Goal: Find specific page/section: Find specific page/section

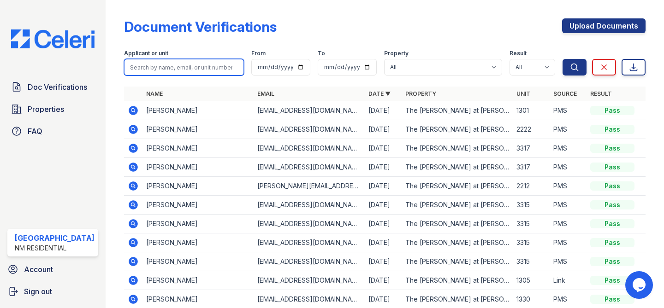
click at [204, 69] on input "search" at bounding box center [184, 67] width 120 height 17
type input "[PERSON_NAME]"
click at [563, 59] on button "Search" at bounding box center [575, 67] width 24 height 17
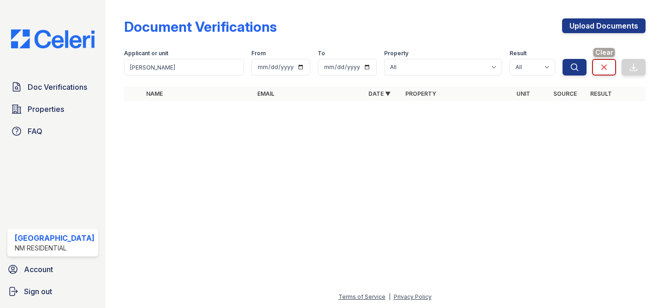
click at [611, 66] on link "Clear" at bounding box center [604, 67] width 24 height 17
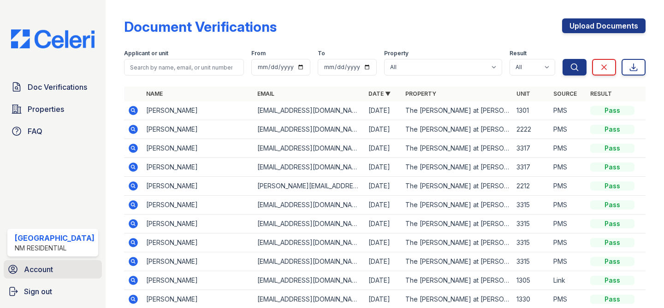
click at [43, 269] on span "Account" at bounding box center [38, 269] width 29 height 11
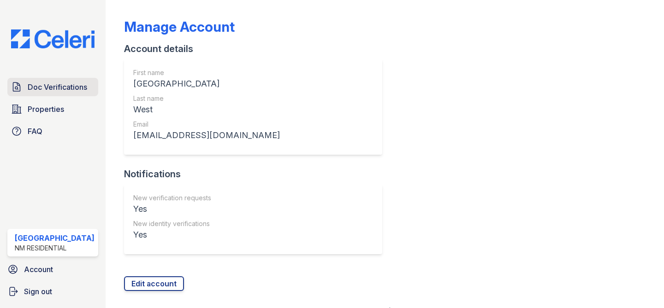
click at [65, 87] on span "Doc Verifications" at bounding box center [57, 87] width 59 height 11
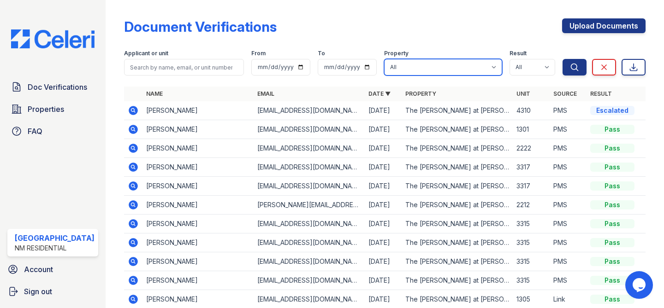
click at [500, 64] on select "All The Tiffany at Maitland West" at bounding box center [443, 67] width 118 height 17
click at [332, 116] on td "vellasalomon765@gmail.com" at bounding box center [309, 110] width 111 height 19
click at [440, 114] on td "The [PERSON_NAME] at [PERSON_NAME][GEOGRAPHIC_DATA]" at bounding box center [457, 110] width 111 height 19
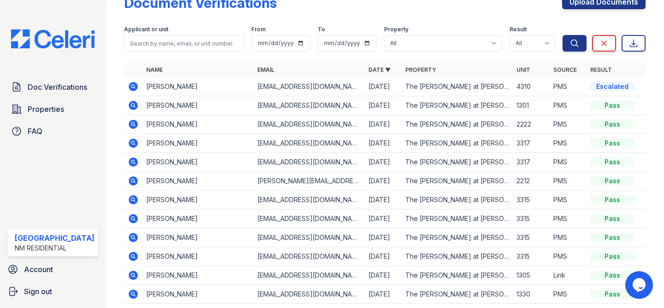
scroll to position [71, 0]
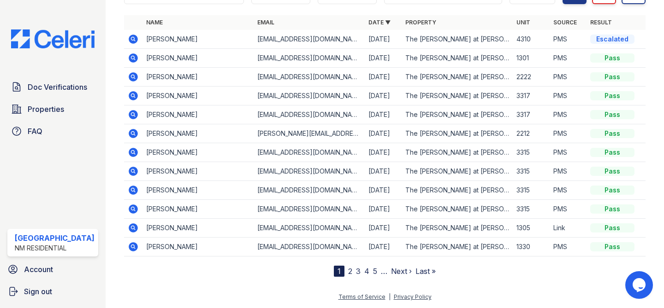
click at [356, 274] on link "3" at bounding box center [358, 271] width 5 height 9
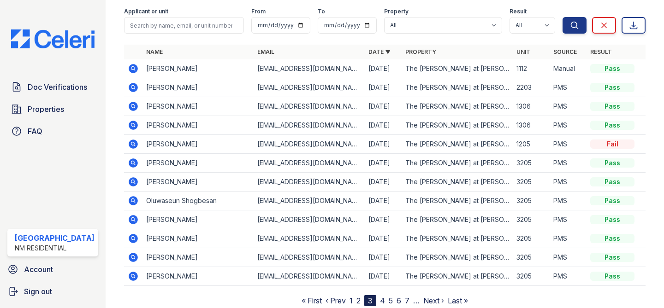
scroll to position [71, 0]
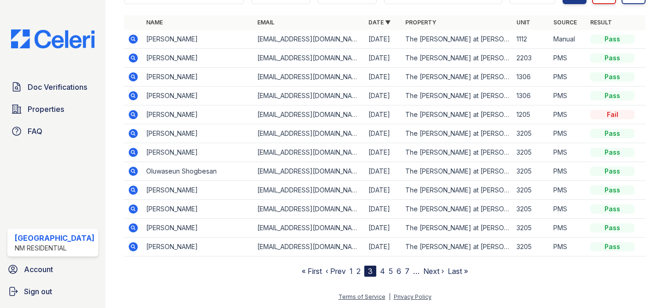
click at [356, 272] on link "2" at bounding box center [358, 271] width 4 height 9
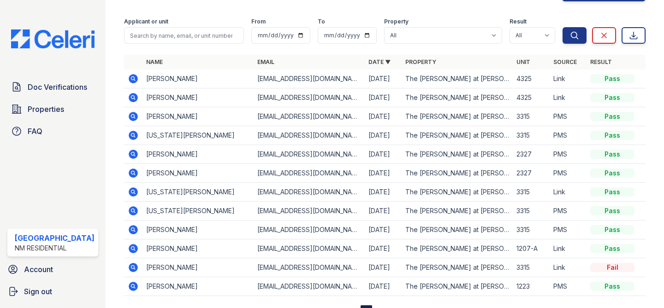
scroll to position [71, 0]
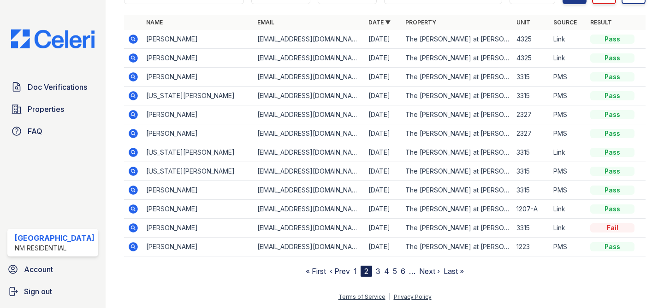
click at [354, 271] on link "1" at bounding box center [355, 271] width 3 height 9
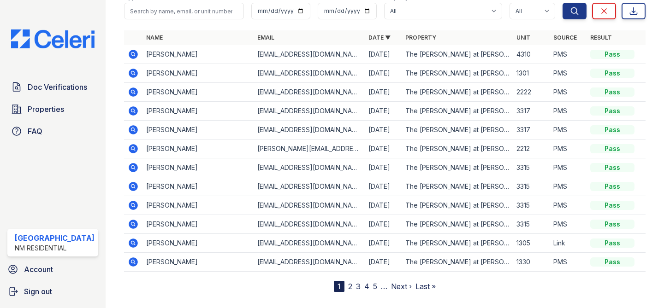
scroll to position [71, 0]
